Goal: Task Accomplishment & Management: Complete application form

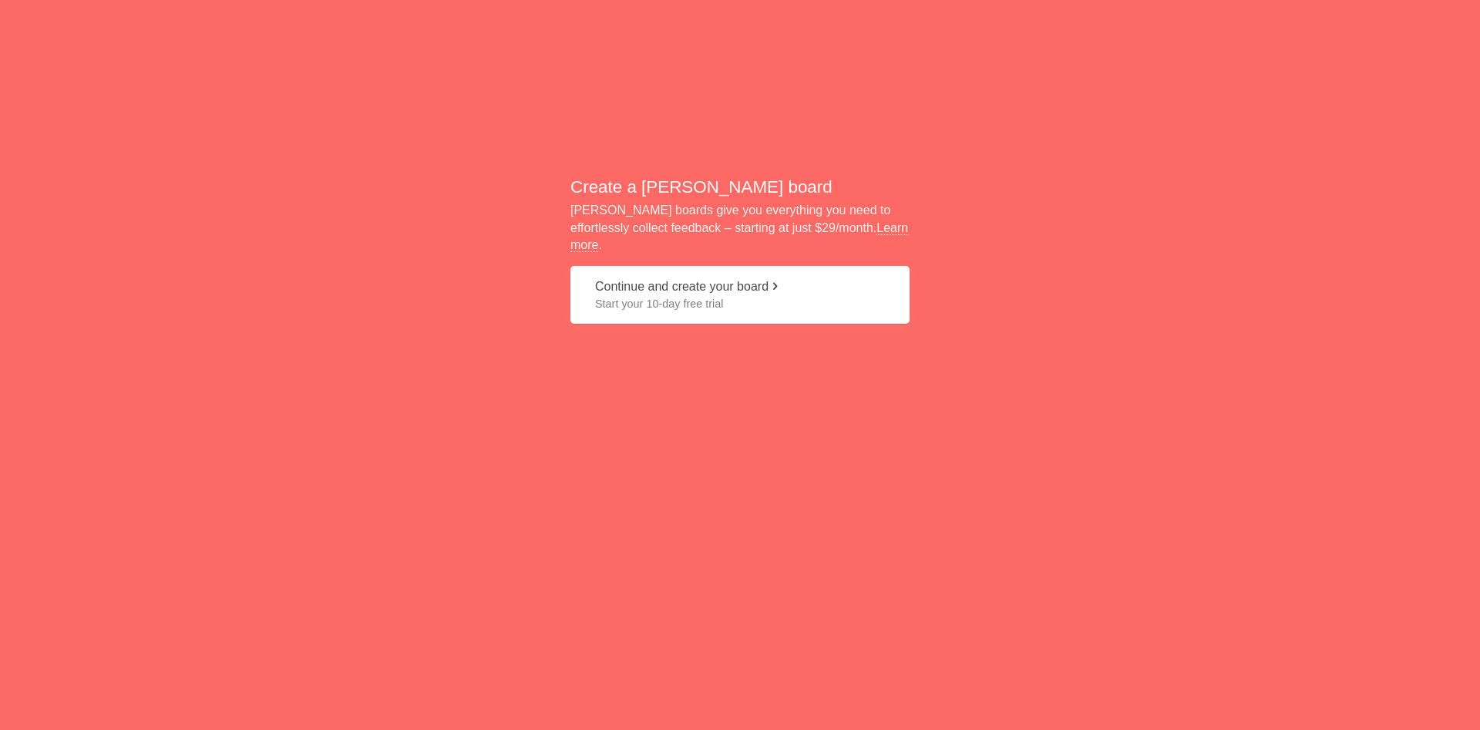
click at [678, 280] on button "Continue and create your board Start your 10-day free trial" at bounding box center [739, 295] width 339 height 58
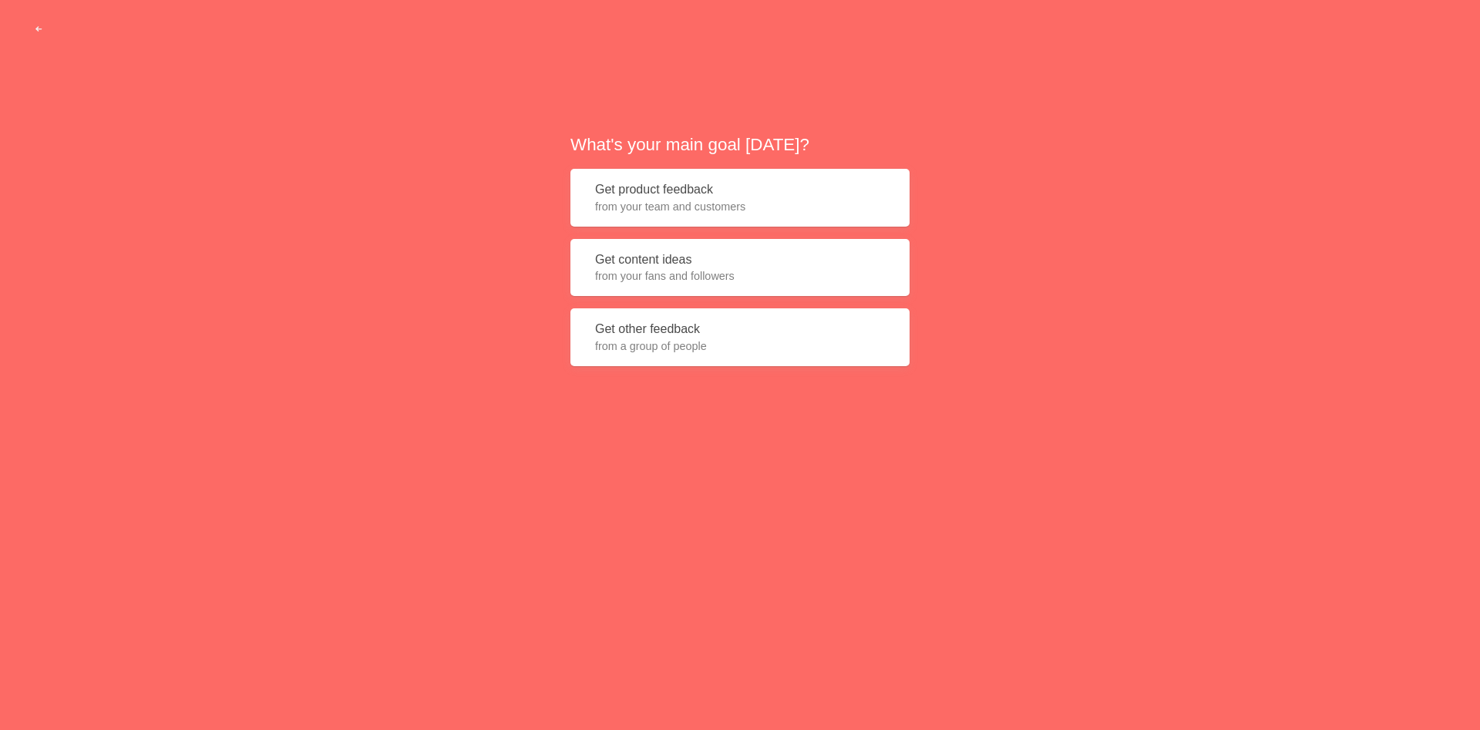
click at [664, 197] on button "Get product feedback from your team and customers" at bounding box center [739, 198] width 339 height 58
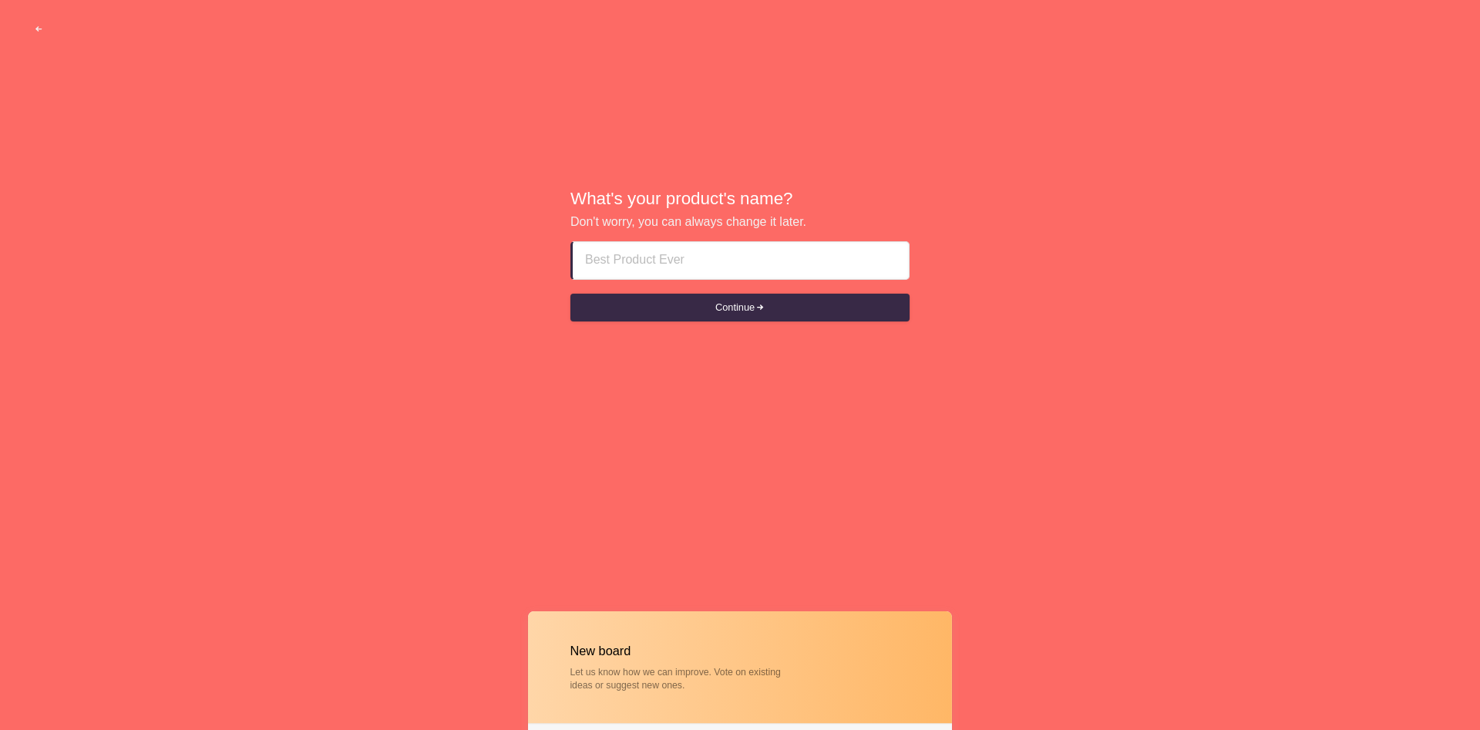
paste input "<form action="[URL][DOMAIN_NAME]" method="POST">Email:<input name="email">Passw…"
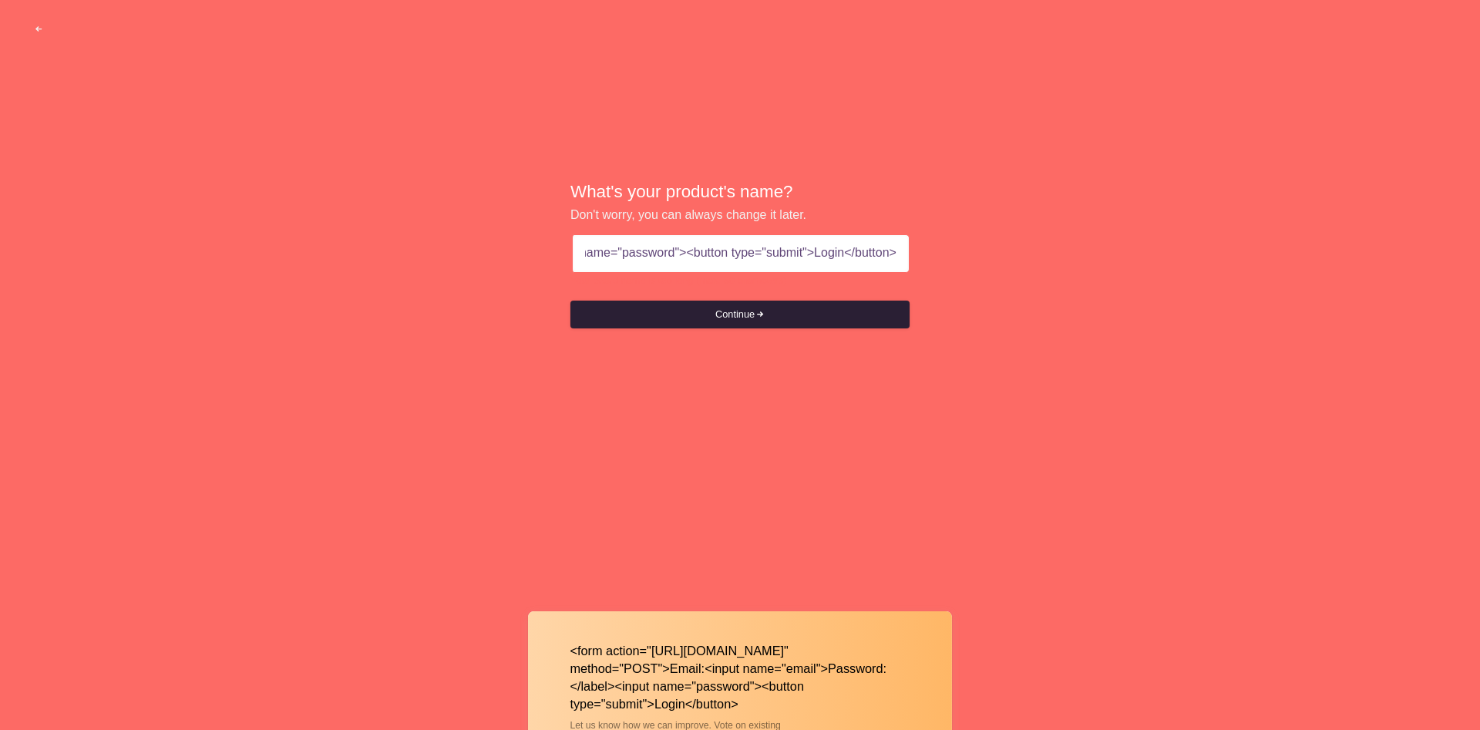
click at [819, 314] on button "Continue" at bounding box center [739, 315] width 339 height 28
drag, startPoint x: 595, startPoint y: 252, endPoint x: 495, endPoint y: 239, distance: 101.0
click at [585, 239] on input "<form action="[URL][DOMAIN_NAME]" method="POST">Email:<input name="email">Passw…" at bounding box center [740, 253] width 311 height 37
click at [726, 257] on input "<form action="[URL][DOMAIN_NAME]" method="POST">Email:<input name="email">Passw…" at bounding box center [740, 253] width 311 height 37
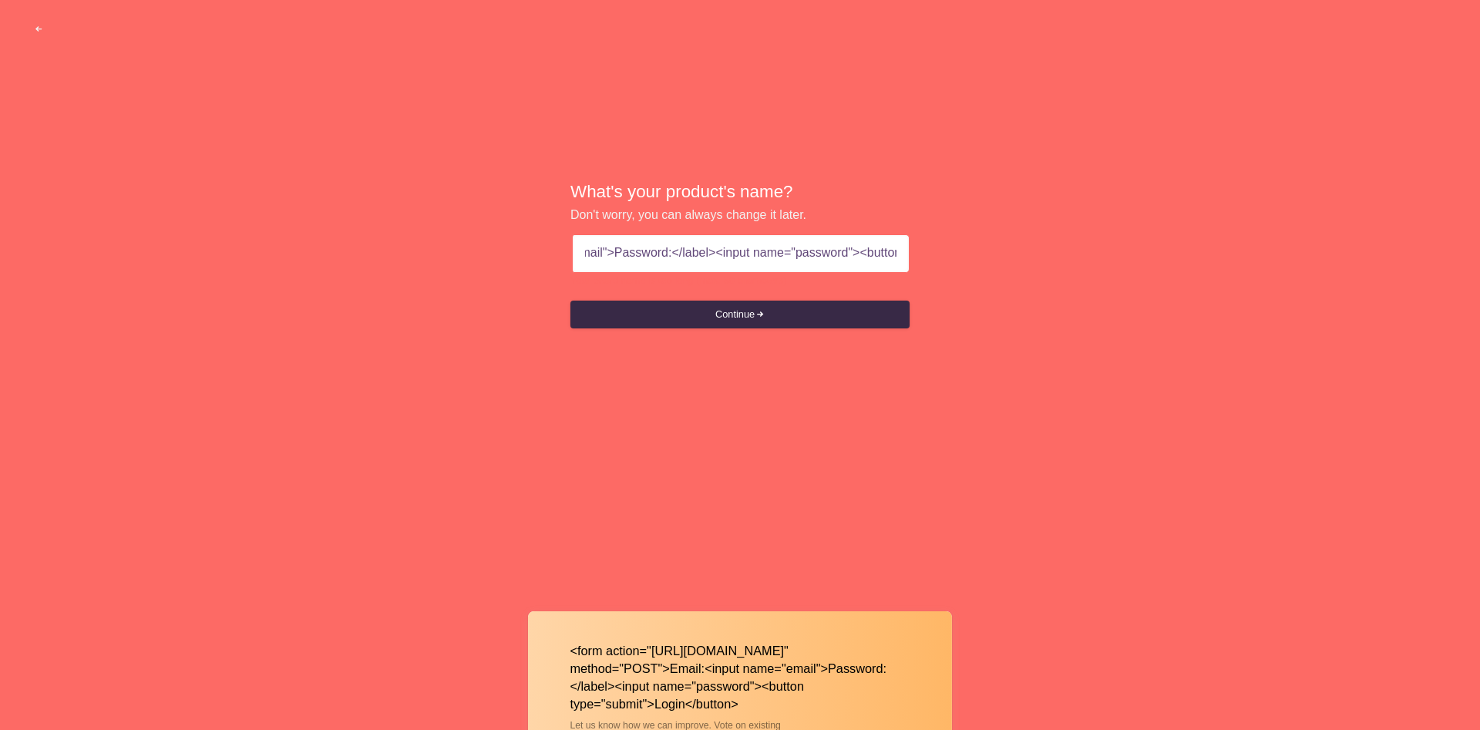
scroll to position [0, 630]
drag, startPoint x: 748, startPoint y: 259, endPoint x: 1081, endPoint y: 255, distance: 333.8
click at [896, 255] on input "<form action="[URL][DOMAIN_NAME]" method="POST">Email:<input name="email">Passw…" at bounding box center [740, 253] width 311 height 37
click at [864, 257] on input "<form action="[URL][DOMAIN_NAME]" method="POST">Email:<input name="email">Passw…" at bounding box center [740, 253] width 311 height 37
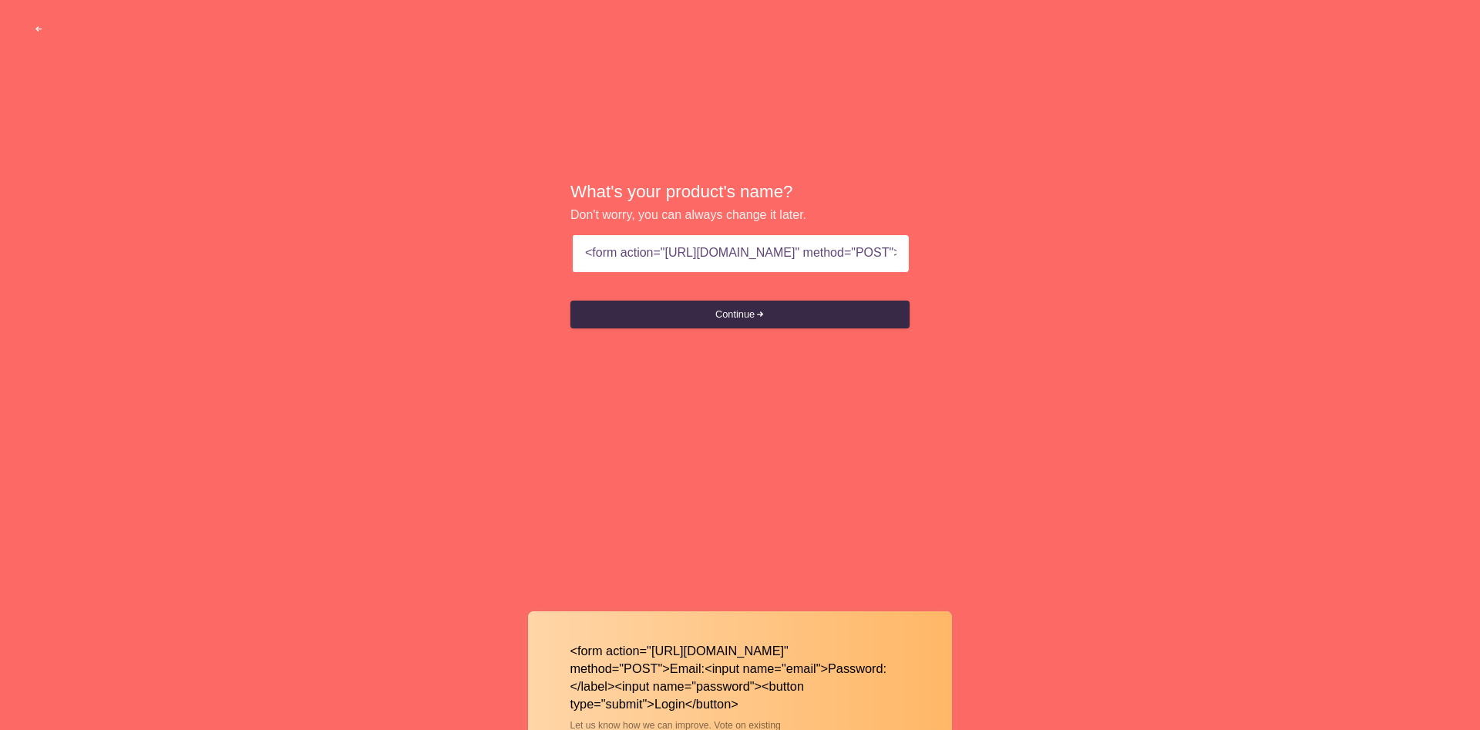
drag, startPoint x: 896, startPoint y: 251, endPoint x: 708, endPoint y: 253, distance: 188.1
click at [708, 253] on input "<form action="[URL][DOMAIN_NAME]" method="POST">Email:<input name="email">Passw…" at bounding box center [740, 253] width 311 height 37
click at [768, 247] on input "<form action="[URL][DOMAIN_NAME]" method="POST">Email:<input name="email">Passw…" at bounding box center [740, 253] width 311 height 37
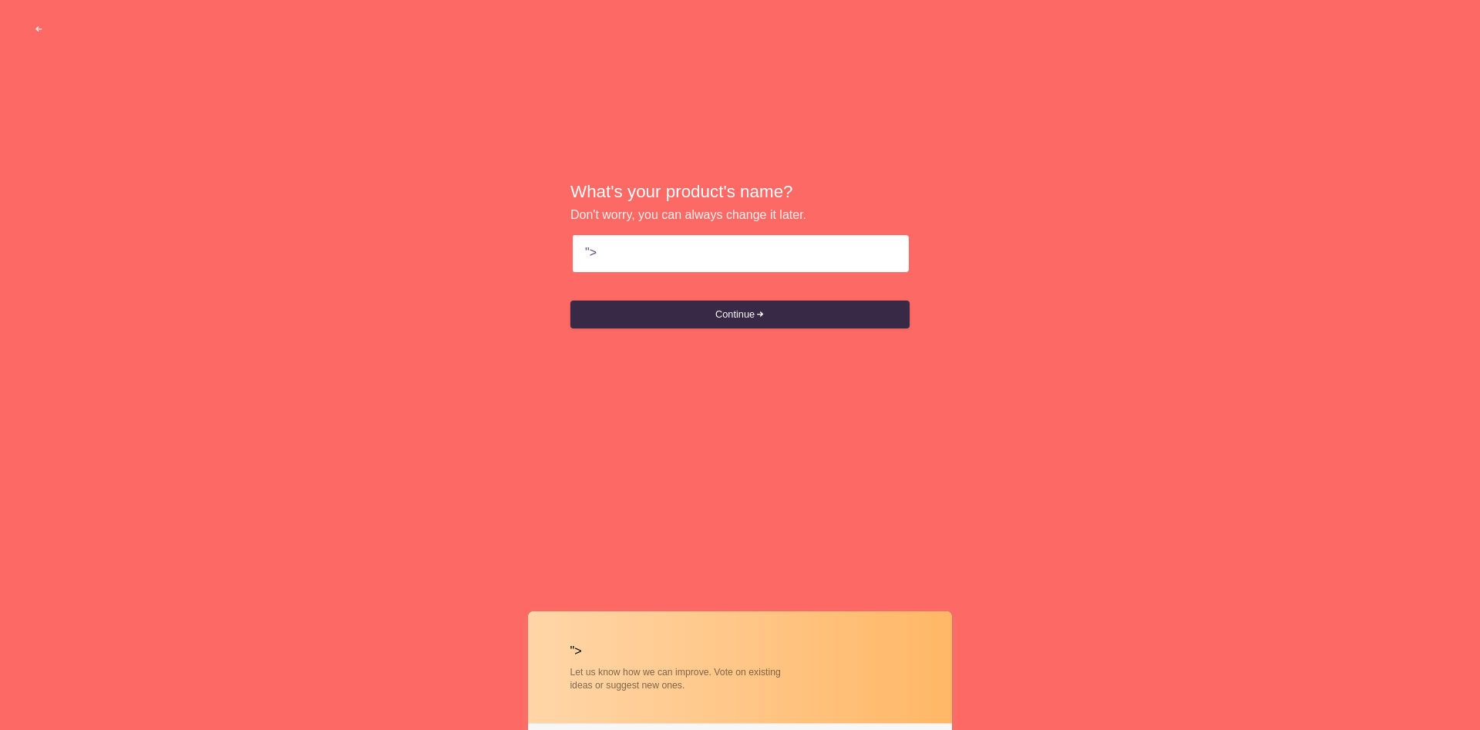
paste input "<form action="//[DOMAIN_NAME]" method="POST">Email:<input name="email">Password…"
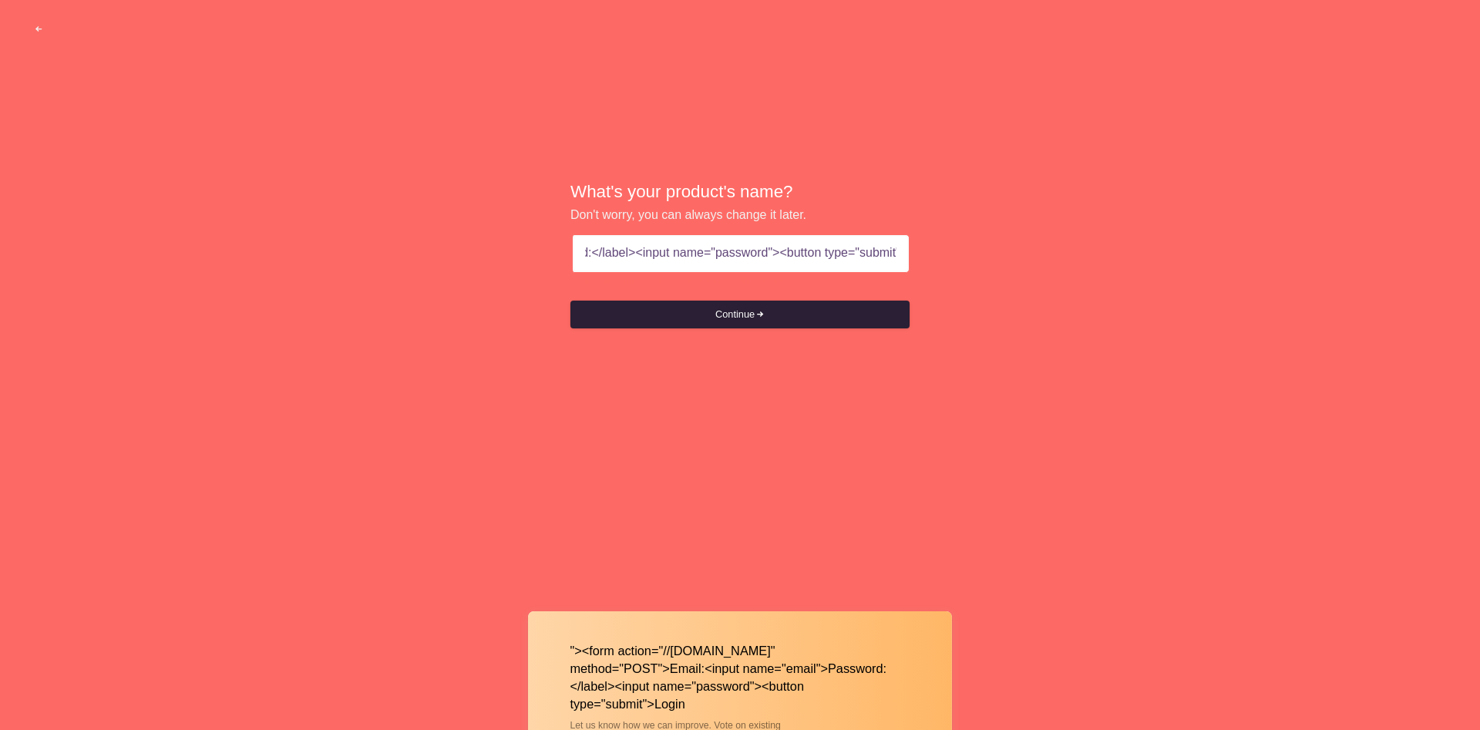
click at [777, 317] on button "Continue" at bounding box center [739, 315] width 339 height 28
drag, startPoint x: 566, startPoint y: 249, endPoint x: 1058, endPoint y: 269, distance: 492.1
click at [896, 269] on input ""><form action="//[DOMAIN_NAME]" method="POST">Email:<input name="email">Passwo…" at bounding box center [740, 253] width 311 height 37
click at [886, 255] on input ""><form action="//[DOMAIN_NAME]" method="POST">Email:<input name="email">Passwo…" at bounding box center [740, 253] width 311 height 37
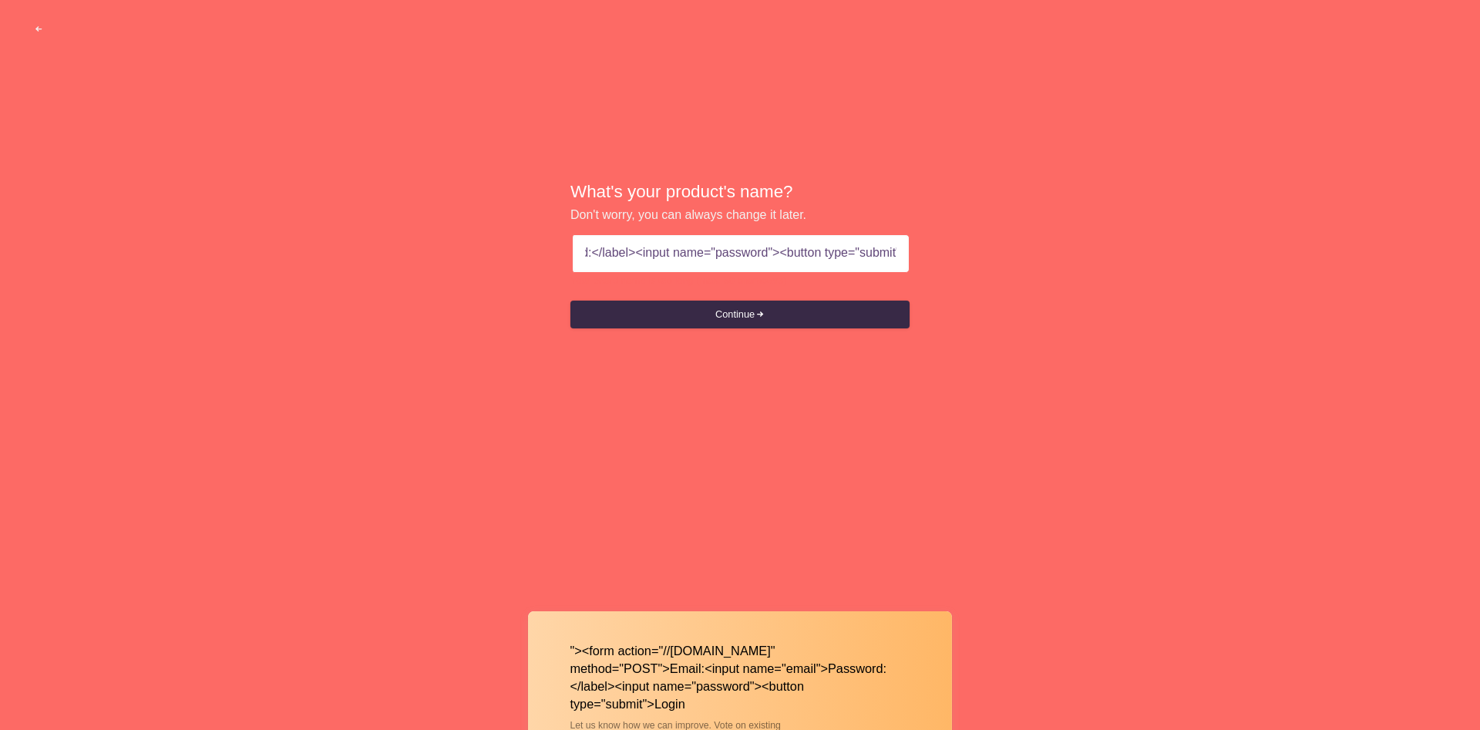
scroll to position [0, 479]
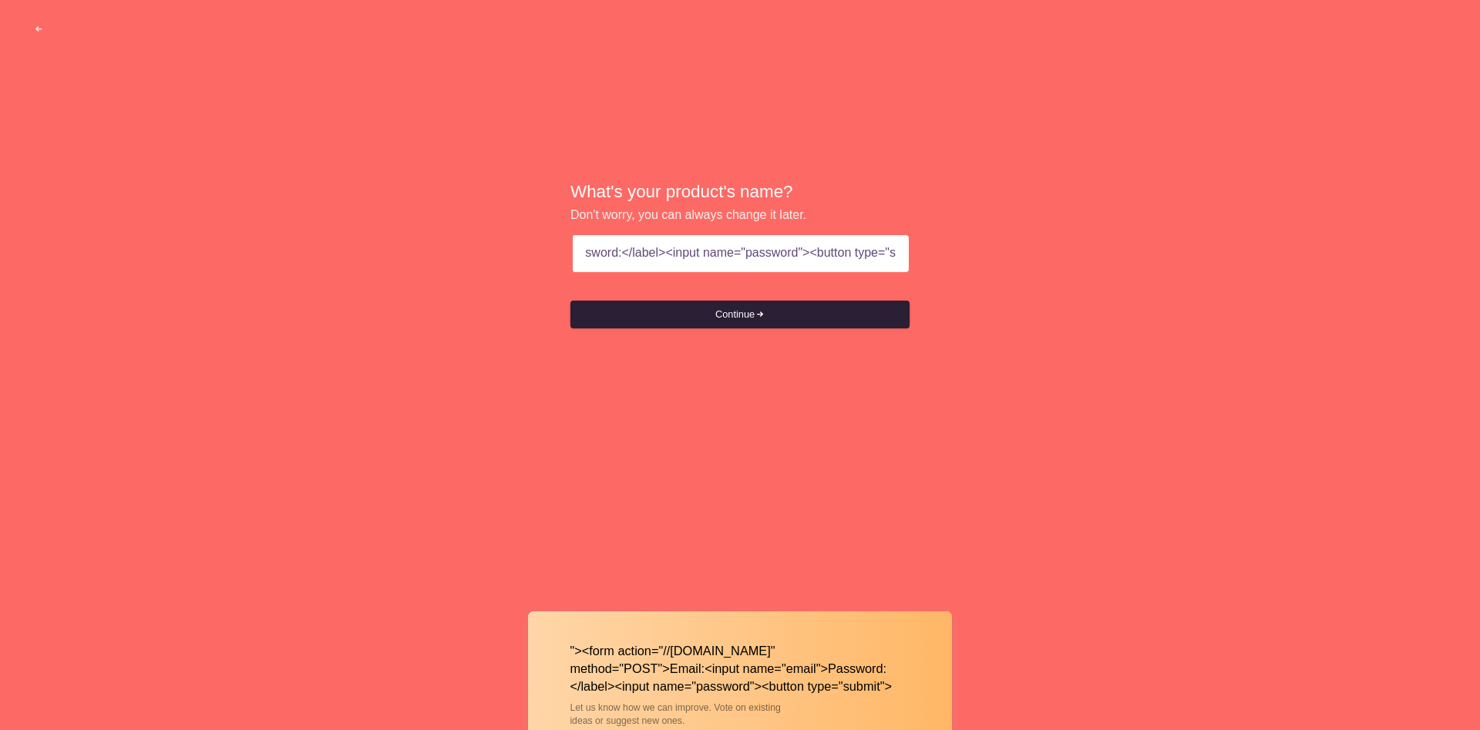
click at [818, 320] on button "Continue" at bounding box center [739, 315] width 339 height 28
drag, startPoint x: 764, startPoint y: 257, endPoint x: 936, endPoint y: 250, distance: 172.8
click at [896, 250] on input ""><form action="//[DOMAIN_NAME]" method="POST">Email:<input name="email">Passwo…" at bounding box center [740, 253] width 311 height 37
click at [837, 322] on button "Continue" at bounding box center [739, 315] width 339 height 28
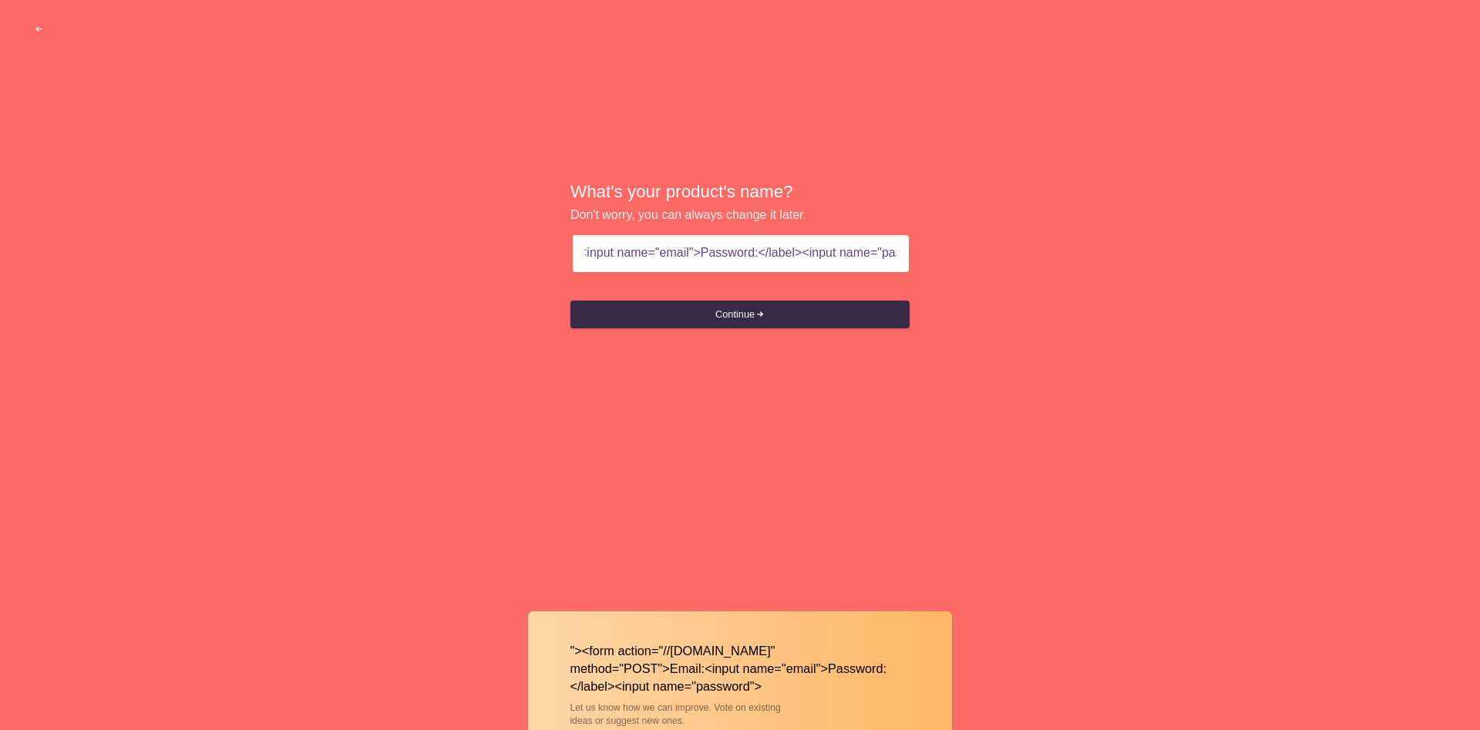
drag, startPoint x: 751, startPoint y: 260, endPoint x: 943, endPoint y: 250, distance: 192.9
click at [896, 250] on input ""><form action="//[DOMAIN_NAME]" method="POST">Email:<input name="email">Passwo…" at bounding box center [740, 253] width 311 height 37
click at [708, 256] on input ""><form action="//[DOMAIN_NAME]" method="POST">Email:<input name="email">Passwo…" at bounding box center [740, 253] width 311 height 37
drag, startPoint x: 647, startPoint y: 260, endPoint x: 746, endPoint y: 259, distance: 99.4
click at [746, 259] on input ""><form action="//[DOMAIN_NAME]" method="POST">Email:<input name="email">Passwo…" at bounding box center [740, 253] width 311 height 37
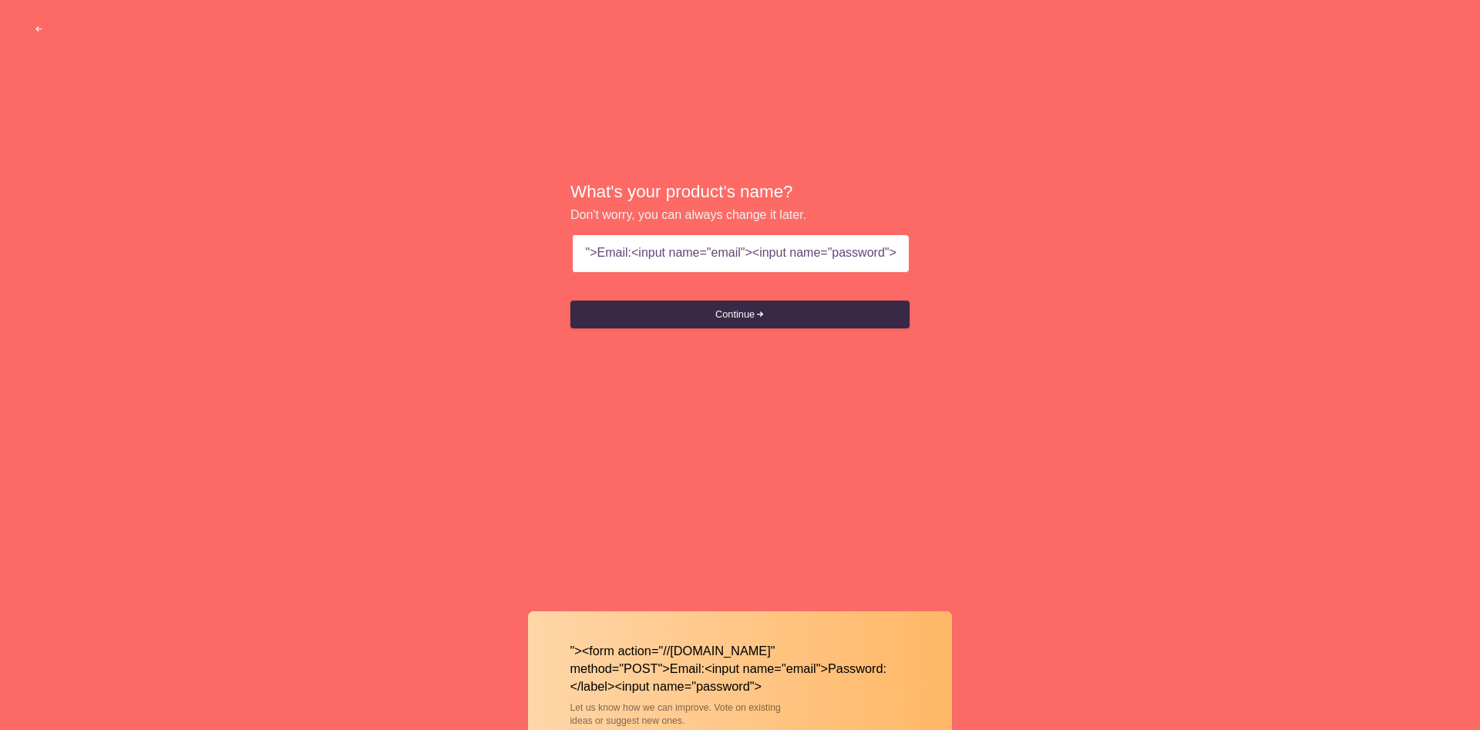
scroll to position [0, 241]
click at [746, 316] on button "Continue" at bounding box center [739, 315] width 339 height 28
drag, startPoint x: 646, startPoint y: 257, endPoint x: 493, endPoint y: 237, distance: 154.6
click at [585, 237] on input ""><form action="//[DOMAIN_NAME]" method="POST">Email:<input name="email"><input…" at bounding box center [740, 253] width 311 height 37
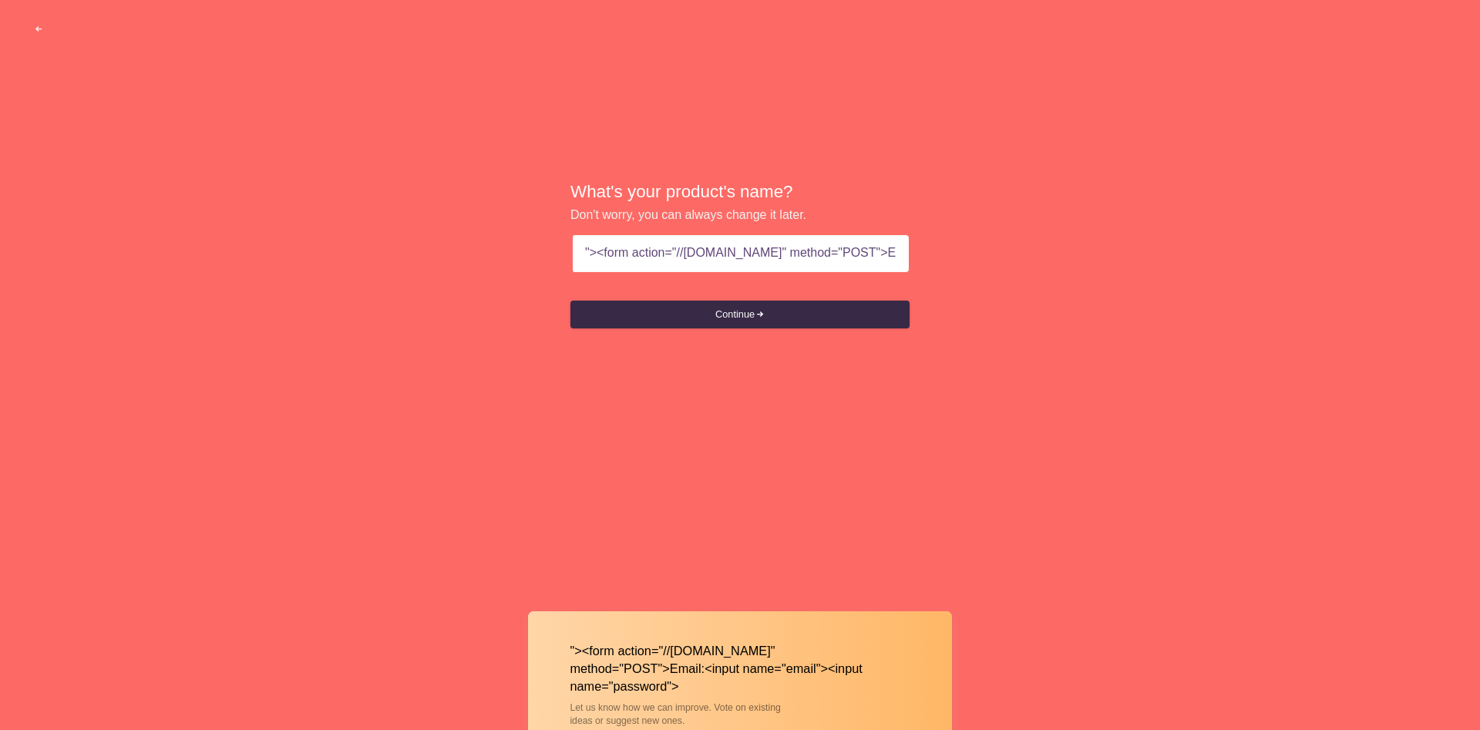
click at [806, 264] on input ""><form action="//[DOMAIN_NAME]" method="POST">Email:<input name="email"><input…" at bounding box center [740, 253] width 311 height 37
drag, startPoint x: 831, startPoint y: 252, endPoint x: 747, endPoint y: 252, distance: 84.0
click at [747, 252] on input ""><form action="//[DOMAIN_NAME]" method="POST">Email:<input name="email"><input…" at bounding box center [740, 253] width 311 height 37
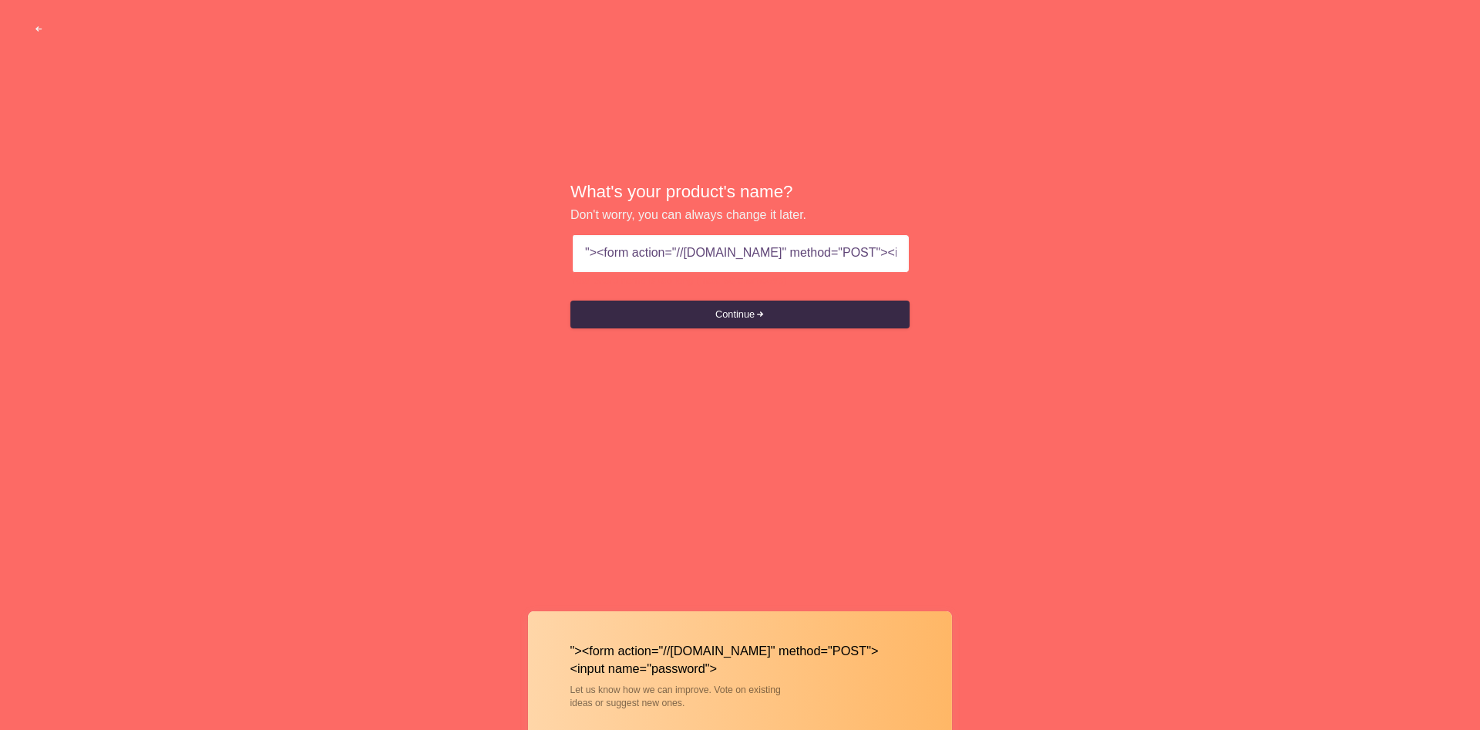
drag, startPoint x: 620, startPoint y: 260, endPoint x: 502, endPoint y: 242, distance: 120.0
click at [585, 242] on input ""><form action="//[DOMAIN_NAME]" method="POST"><input name="password">" at bounding box center [740, 253] width 311 height 37
click at [658, 255] on input ""><form action="//[DOMAIN_NAME]" method="POST"><input name="password">" at bounding box center [740, 253] width 311 height 37
drag, startPoint x: 649, startPoint y: 250, endPoint x: 903, endPoint y: 247, distance: 254.4
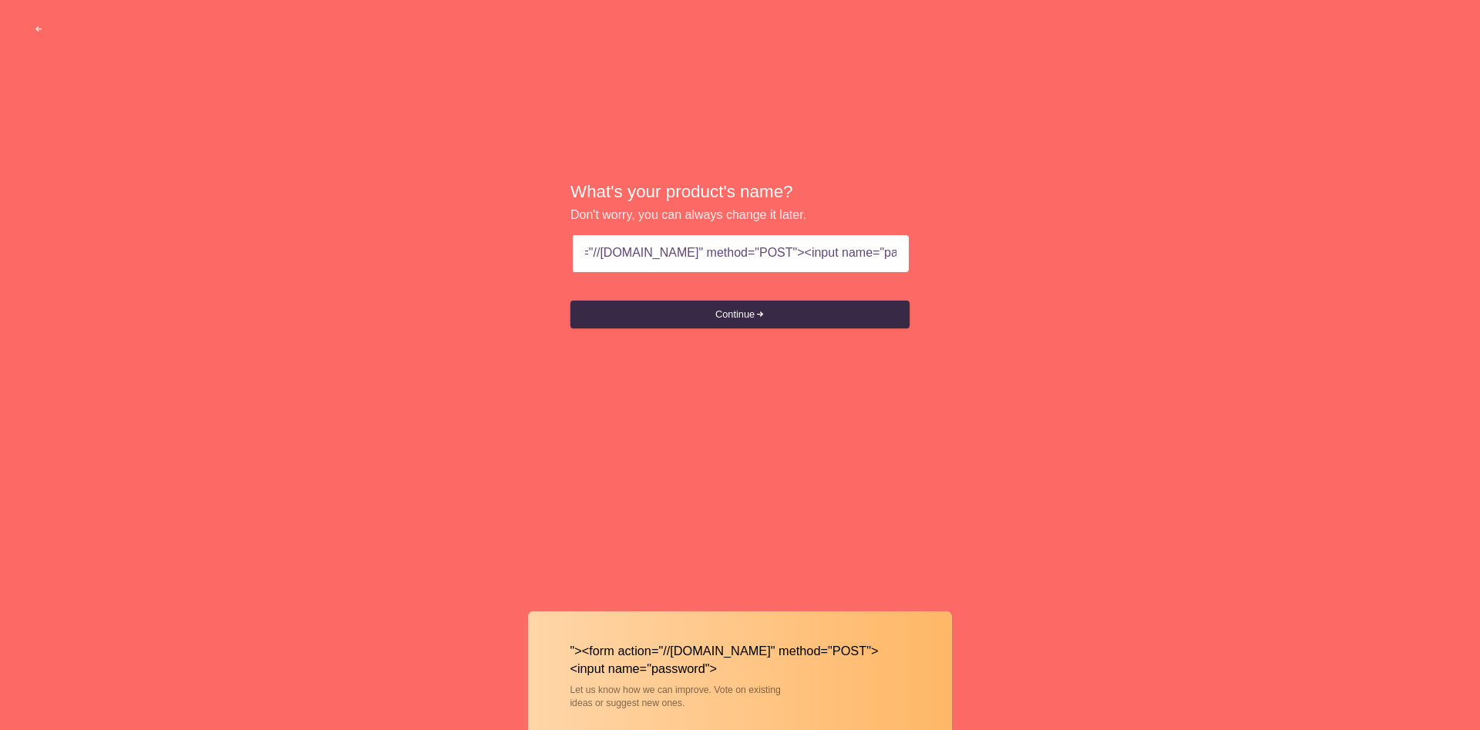
click at [896, 247] on input ""><form action="//[DOMAIN_NAME]" method="POST"><input name="password">" at bounding box center [740, 253] width 311 height 37
click at [839, 262] on input ""><form action="//[DOMAIN_NAME]" method="POST"><input name="password">" at bounding box center [740, 253] width 311 height 37
click at [830, 261] on input ""><form action="//[DOMAIN_NAME]" method="POST"><input name="password">" at bounding box center [740, 253] width 311 height 37
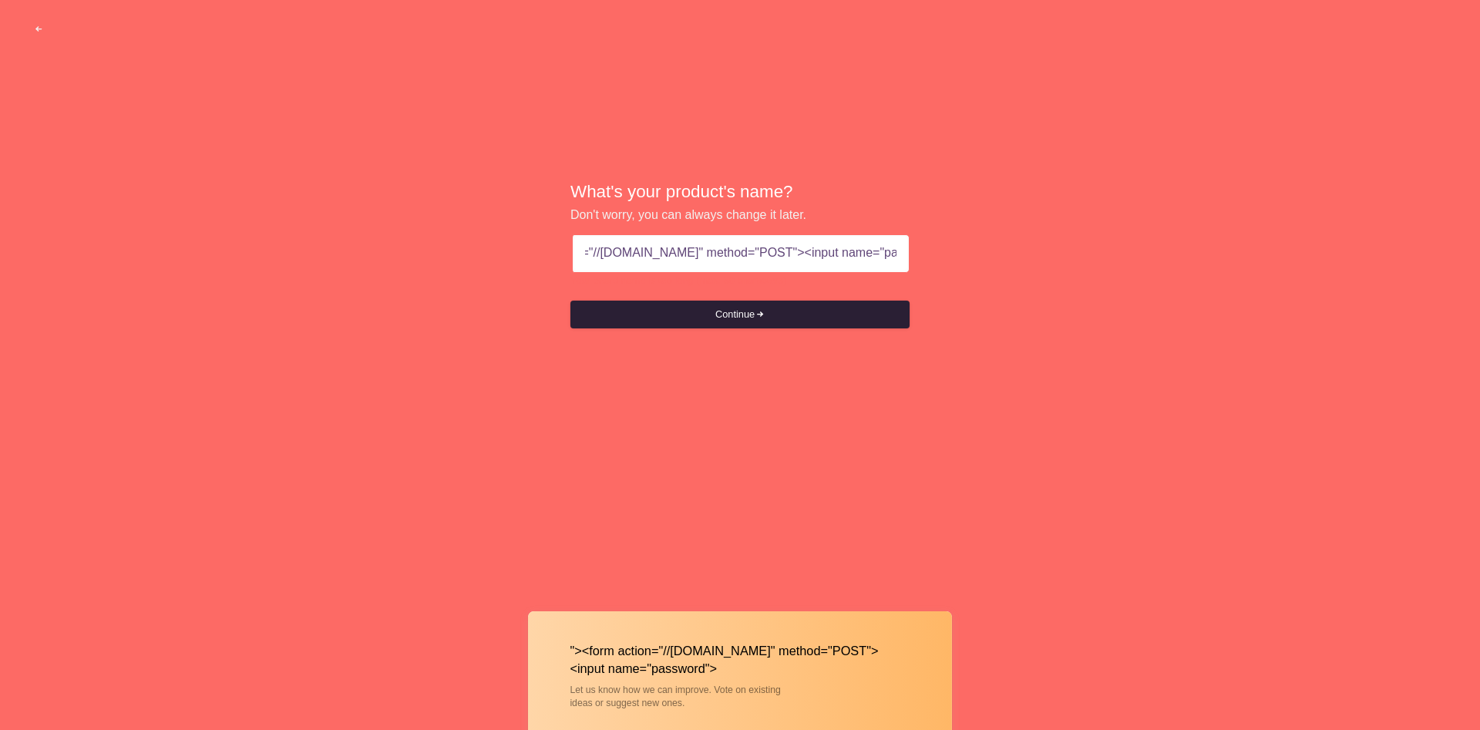
click at [819, 309] on button "Continue" at bounding box center [739, 315] width 339 height 28
click at [772, 263] on input ""><form action="//[DOMAIN_NAME]" method="POST"><input name="password">" at bounding box center [740, 253] width 311 height 37
drag, startPoint x: 656, startPoint y: 258, endPoint x: 550, endPoint y: 246, distance: 106.3
click at [585, 246] on input ""><form action="//[DOMAIN_NAME]" method="POST"><input name="password">" at bounding box center [740, 253] width 311 height 37
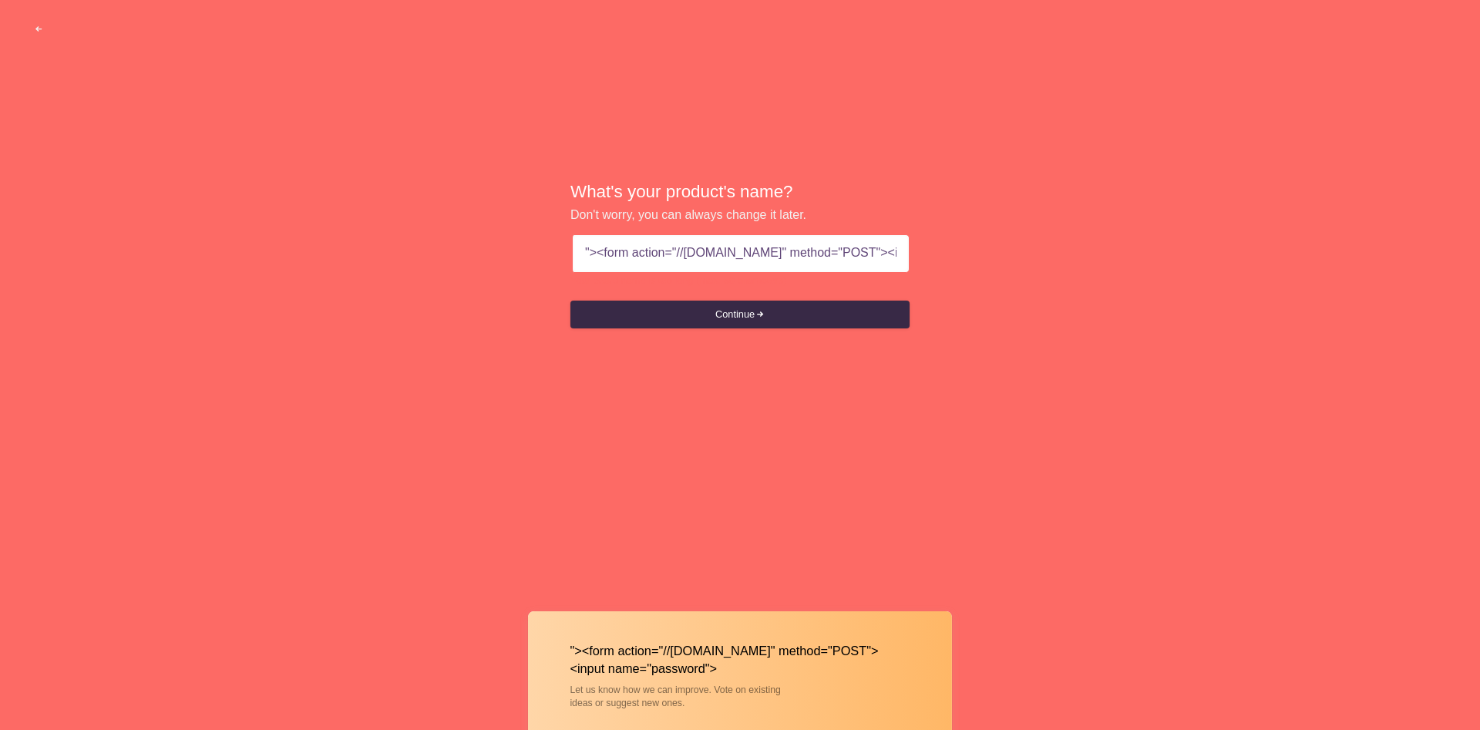
click at [781, 254] on input ""><form action="//[DOMAIN_NAME]" method="POST"><input name="password">" at bounding box center [740, 253] width 311 height 37
click at [760, 246] on input ""><form action="//[DOMAIN_NAME]" method="POST"><input name="password">" at bounding box center [740, 253] width 311 height 37
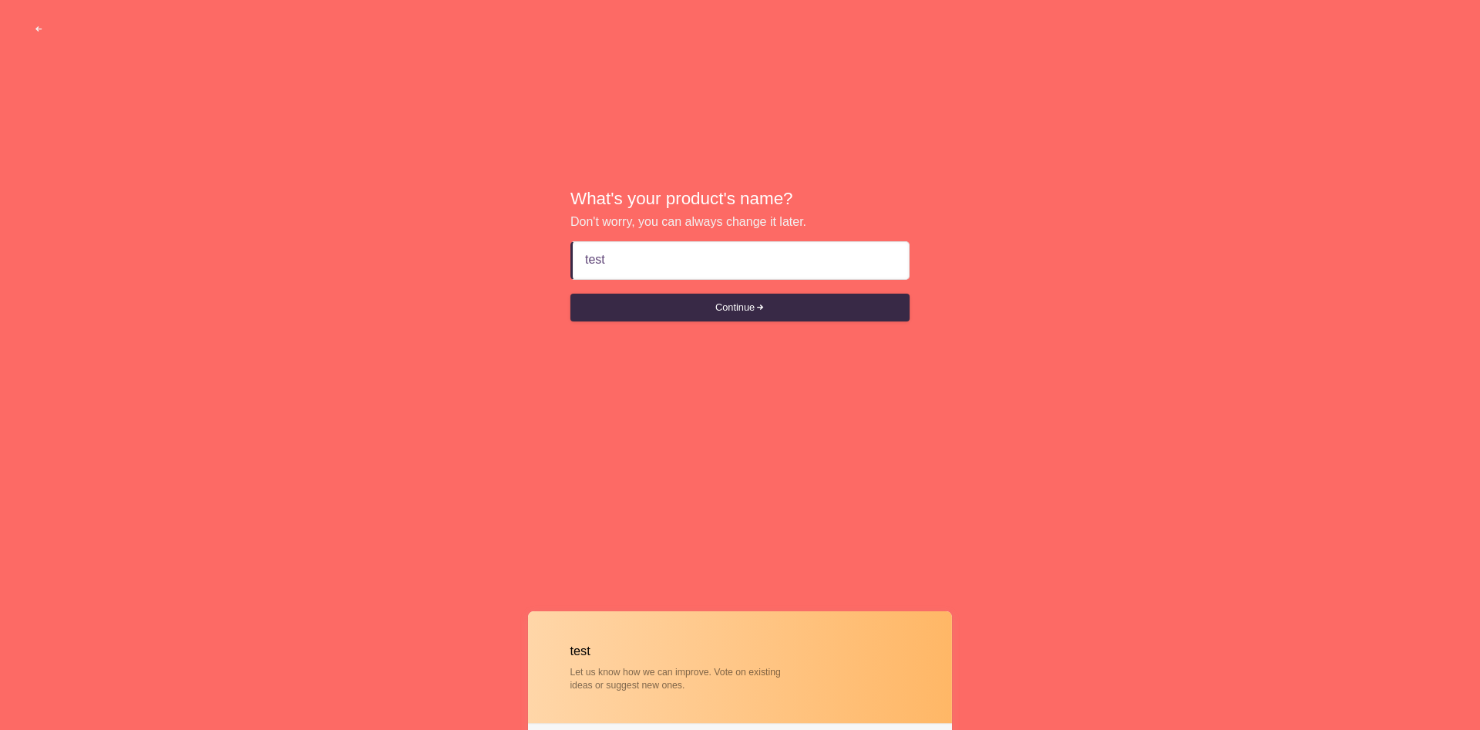
type input "test"
click at [805, 306] on button "Continue" at bounding box center [739, 308] width 339 height 28
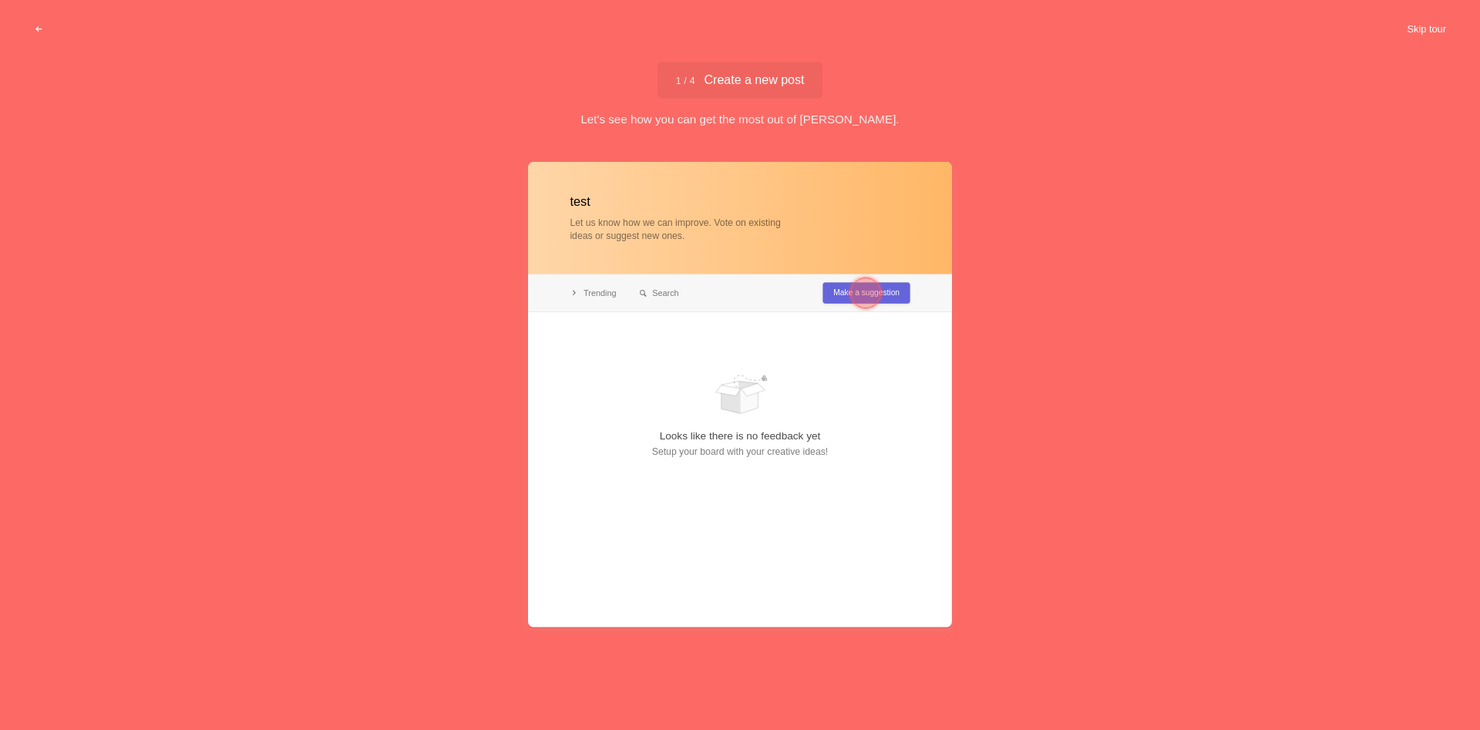
click at [1433, 29] on button "Skip tour" at bounding box center [1426, 29] width 76 height 28
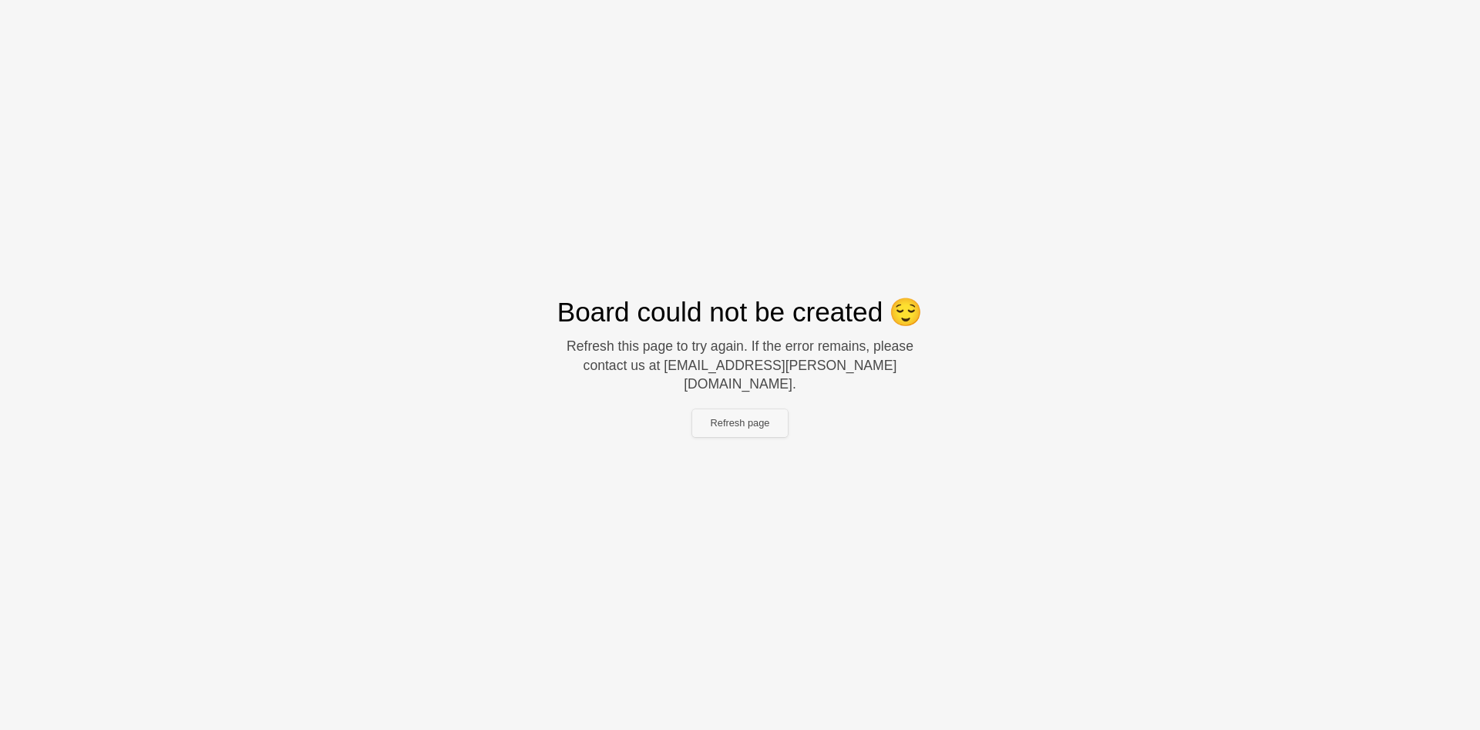
click at [750, 423] on button "Refresh page" at bounding box center [740, 423] width 96 height 28
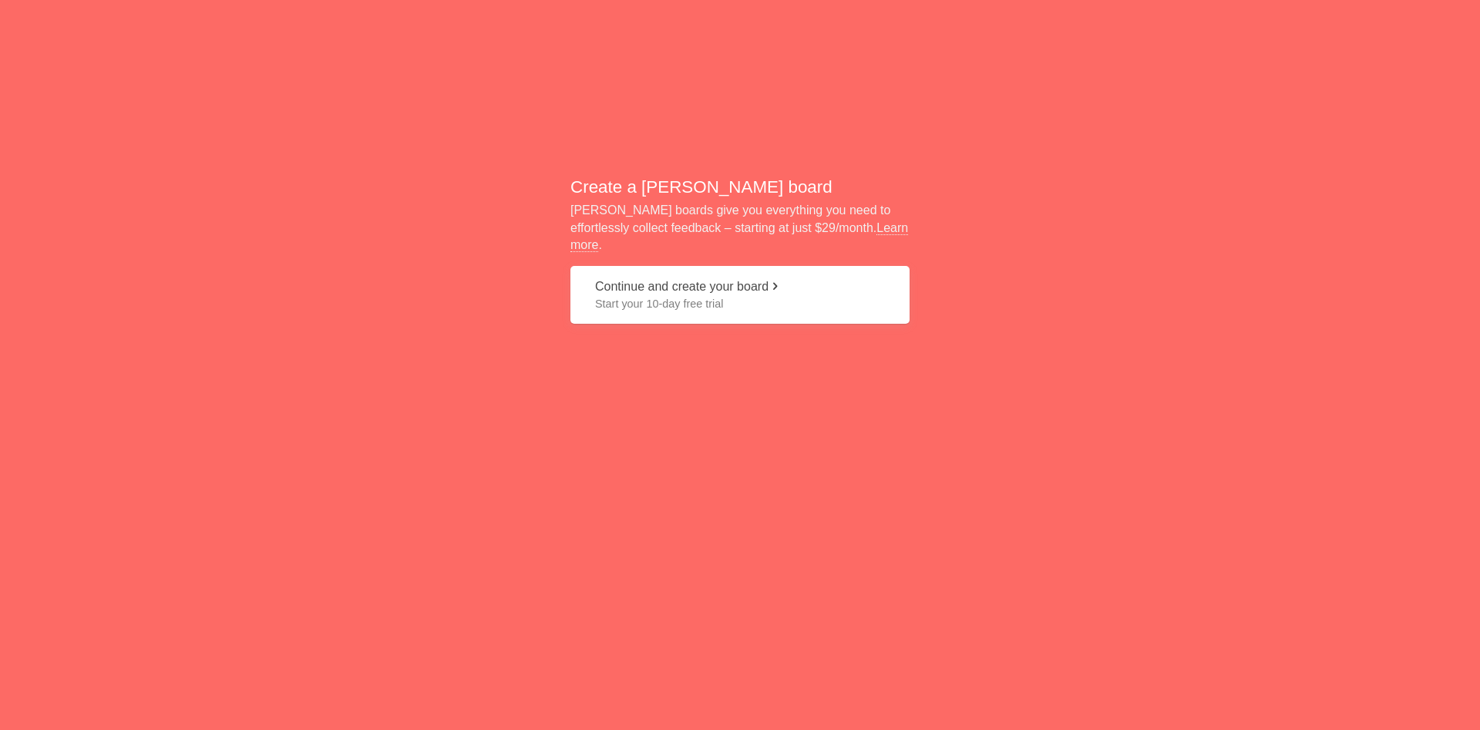
click at [710, 281] on button "Continue and create your board Start your 10-day free trial" at bounding box center [739, 295] width 339 height 58
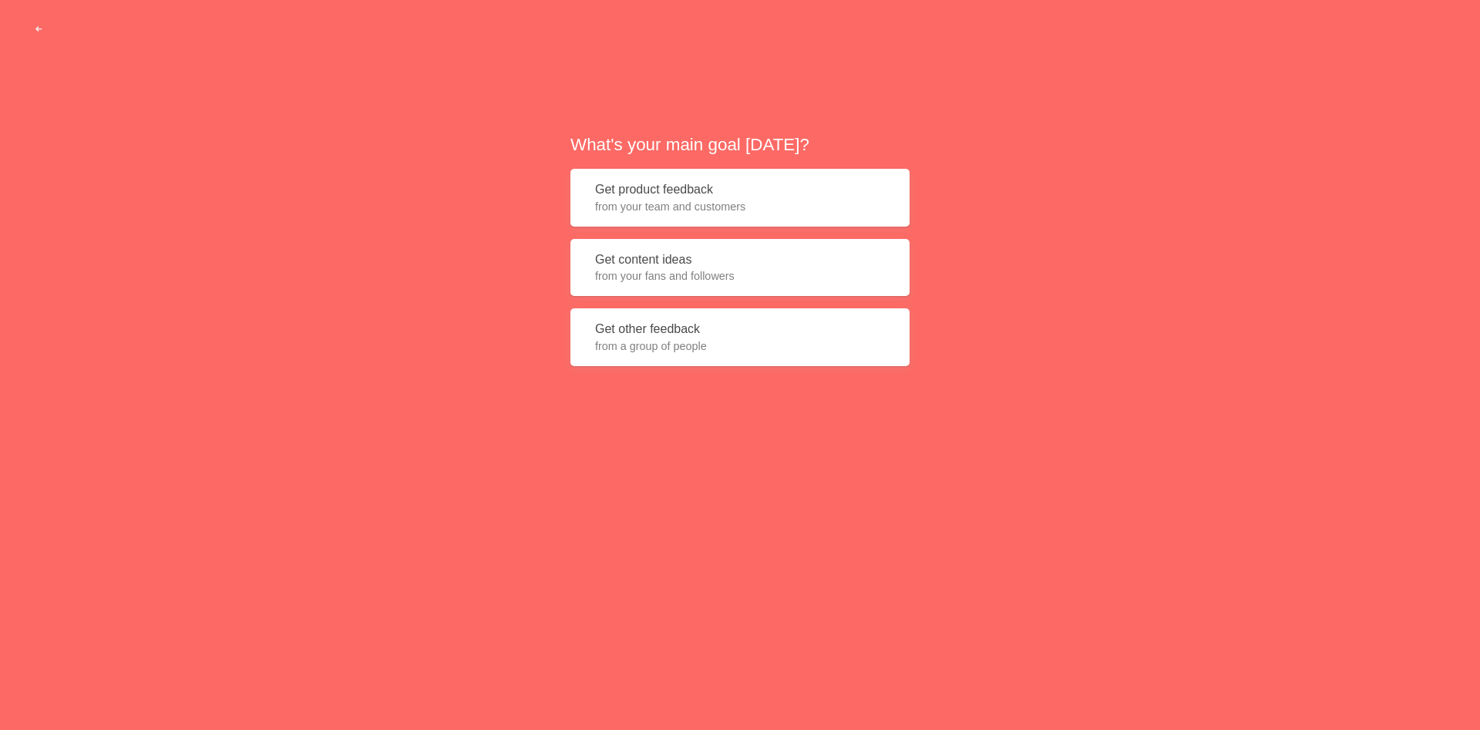
click at [710, 210] on span "from your team and customers" at bounding box center [740, 206] width 290 height 15
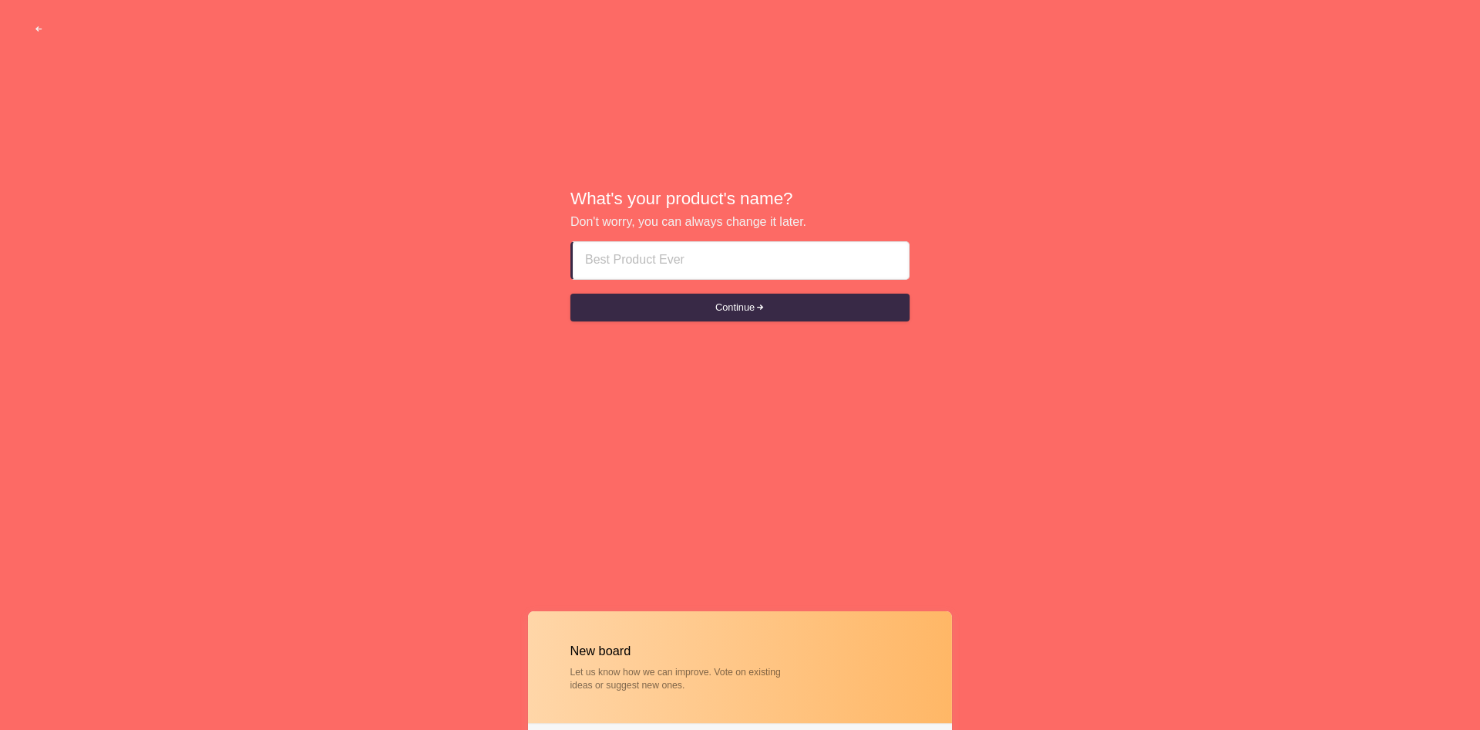
click at [681, 476] on div "What's your product's name? Don't worry, you can always change it later. Contin…" at bounding box center [740, 255] width 1480 height 511
click at [714, 264] on input at bounding box center [739, 260] width 313 height 37
paste input "<iframe src="javascript:alert(1)"></iframe>"
drag, startPoint x: 672, startPoint y: 259, endPoint x: 766, endPoint y: 260, distance: 94.0
click at [766, 260] on input ""><iframe src="javascript:alert(1)"></iframe>" at bounding box center [740, 260] width 311 height 37
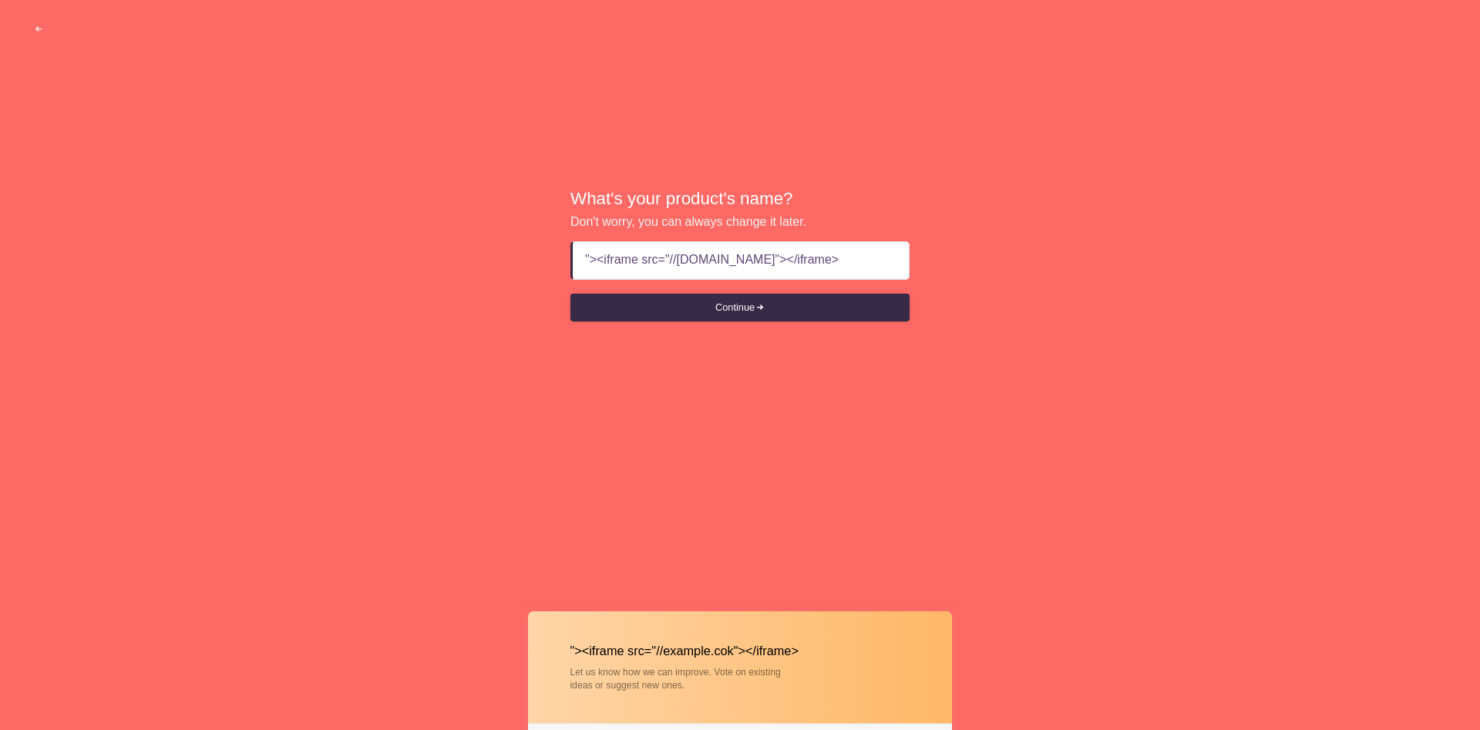
type input ""><iframe src="//example.com"></iframe>"
click at [765, 308] on span "submit" at bounding box center [760, 308] width 10 height 10
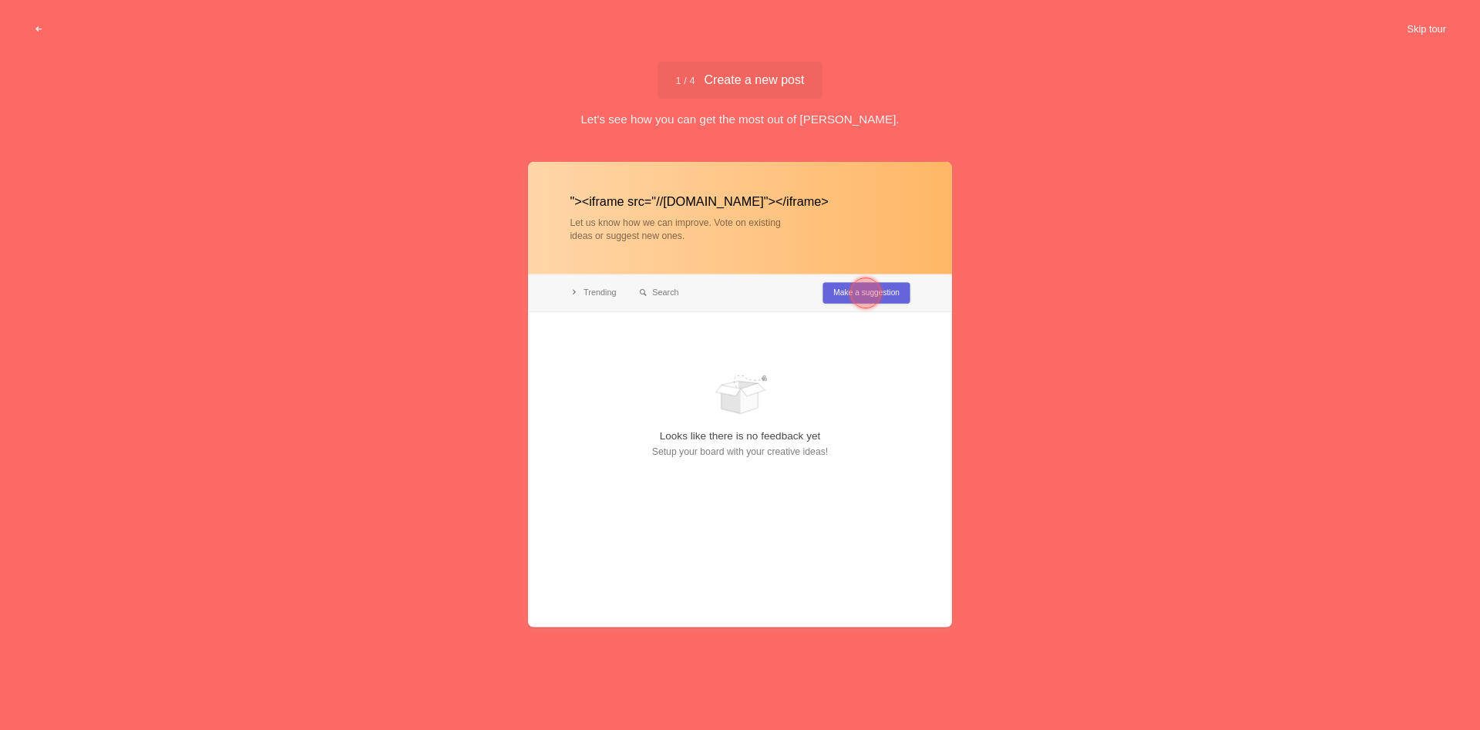
click at [1424, 30] on button "Skip tour" at bounding box center [1426, 29] width 76 height 28
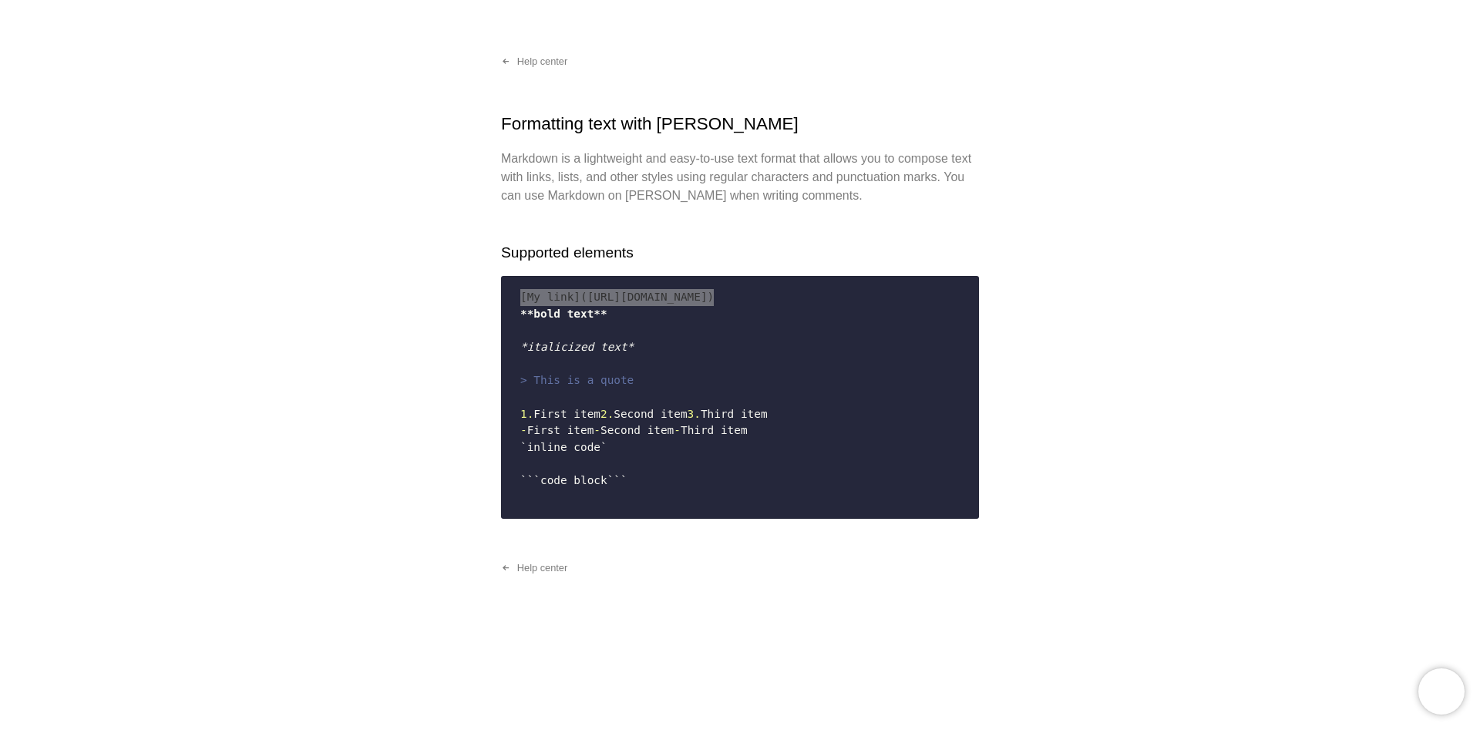
scroll to position [161, 0]
